Goal: Find contact information: Find contact information

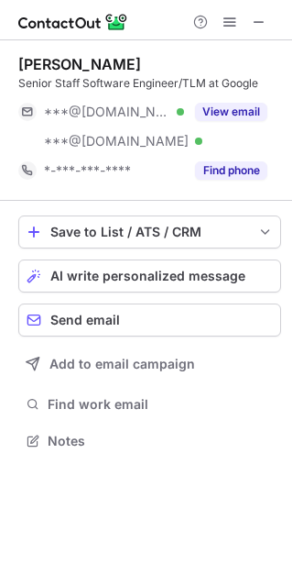
scroll to position [427, 292]
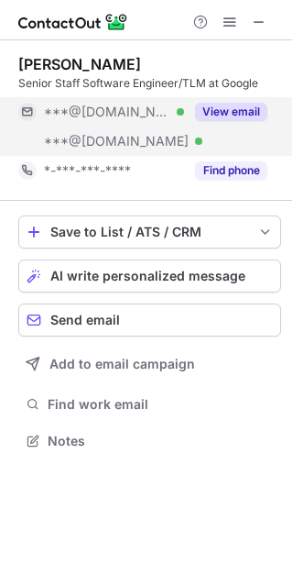
click at [250, 115] on button "View email" at bounding box center [231, 112] width 72 height 18
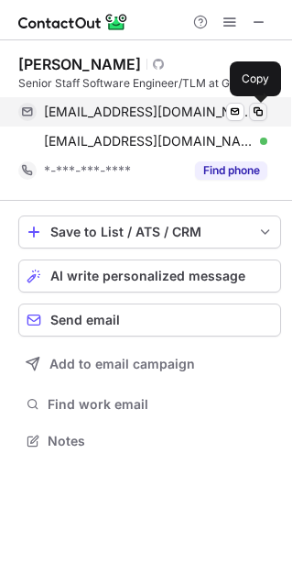
click at [258, 114] on span at bounding box center [258, 111] width 15 height 15
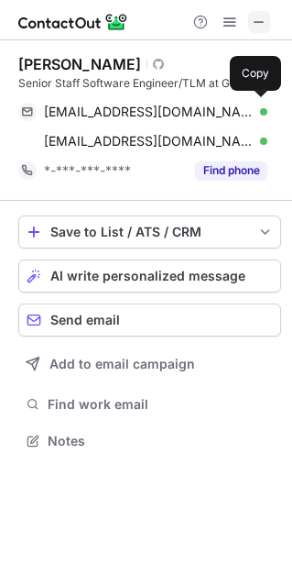
click at [258, 20] on span at bounding box center [259, 22] width 15 height 15
